Goal: Navigation & Orientation: Find specific page/section

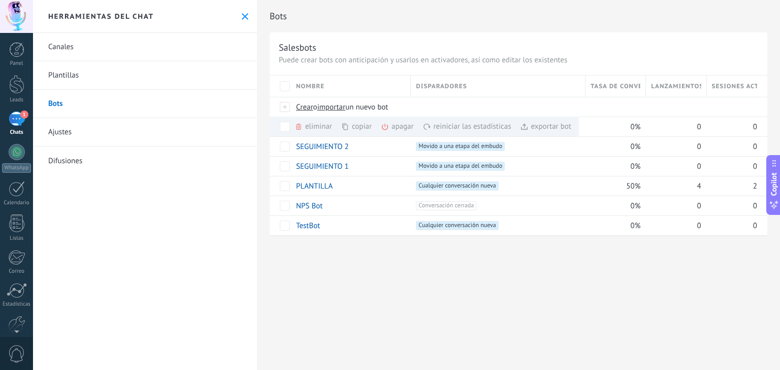
scroll to position [15, 0]
click at [319, 184] on link "PLANTILLA" at bounding box center [314, 187] width 37 height 10
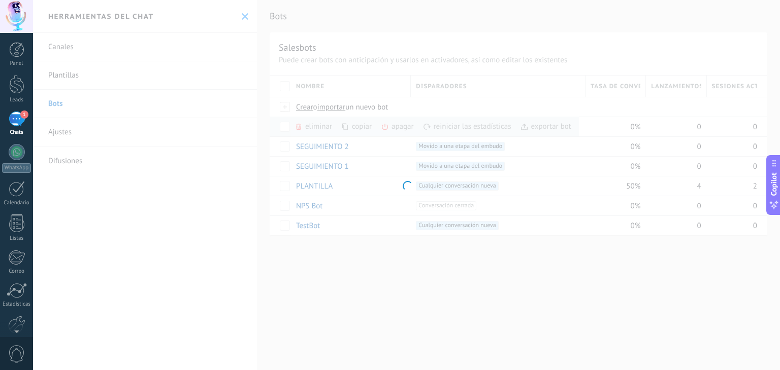
click at [20, 125] on div "1" at bounding box center [17, 119] width 16 height 15
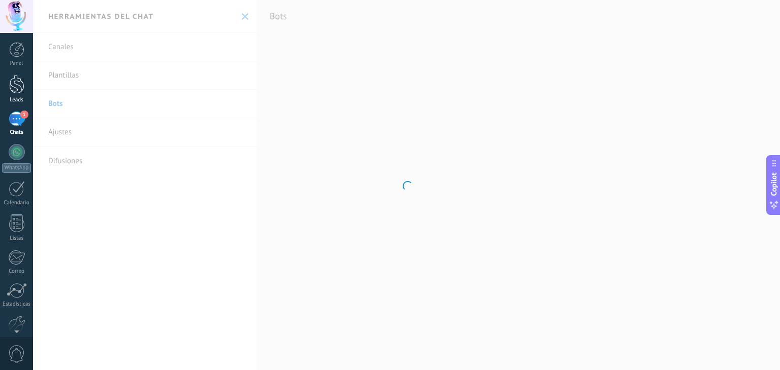
click at [17, 88] on div at bounding box center [16, 84] width 15 height 19
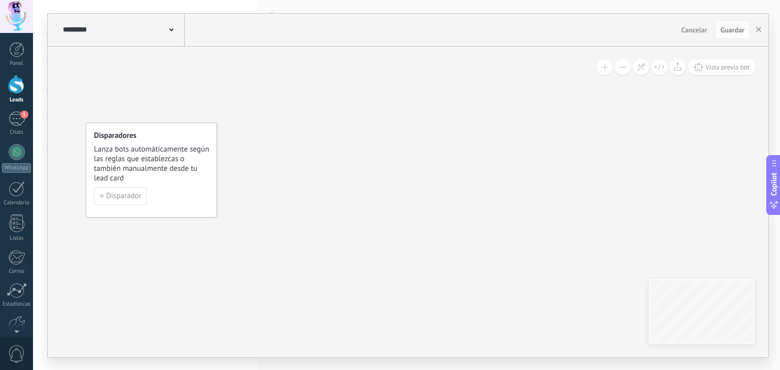
type input "**********"
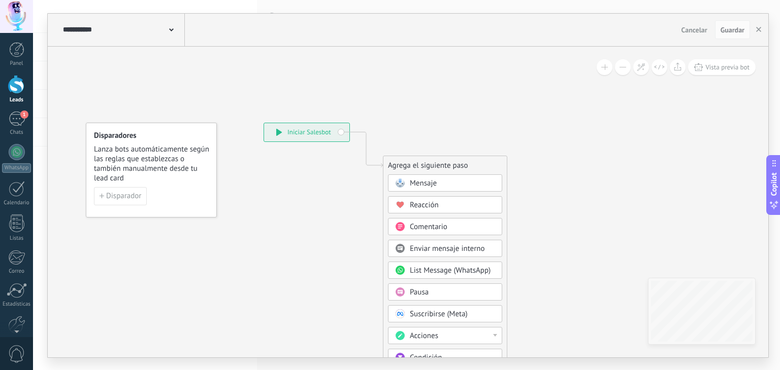
click at [170, 30] on use at bounding box center [171, 29] width 5 height 3
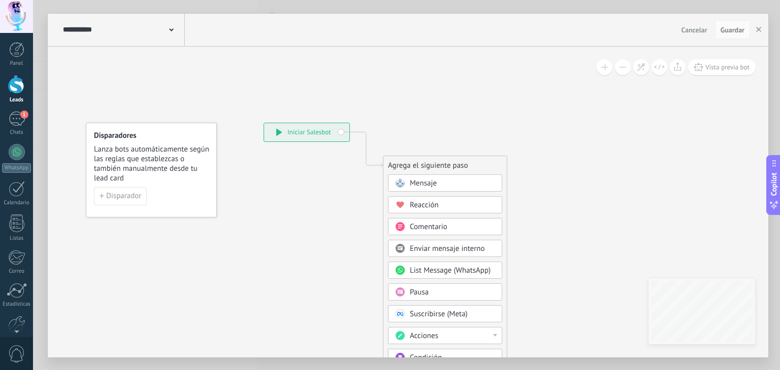
click at [8, 87] on link "Leads" at bounding box center [16, 89] width 33 height 28
